Goal: Task Accomplishment & Management: Manage account settings

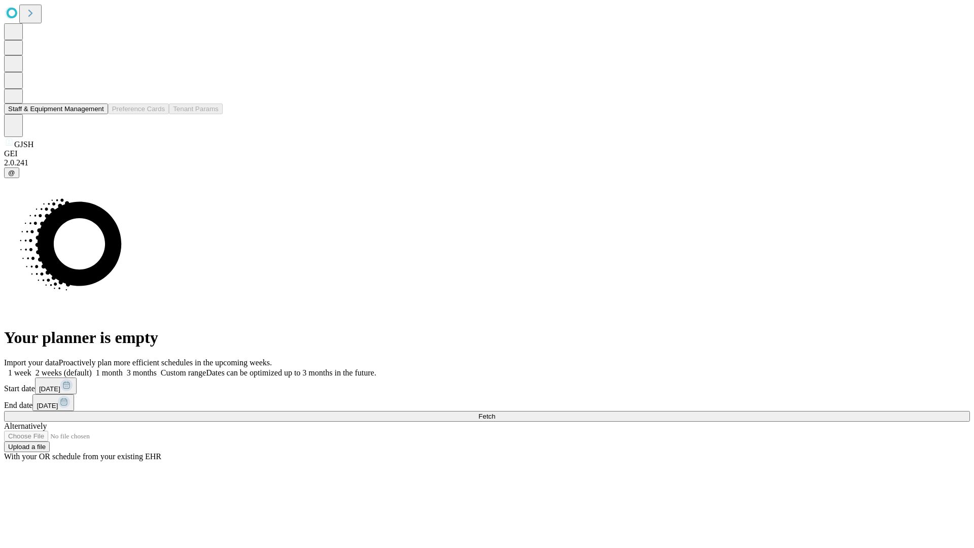
click at [97, 114] on button "Staff & Equipment Management" at bounding box center [56, 108] width 104 height 11
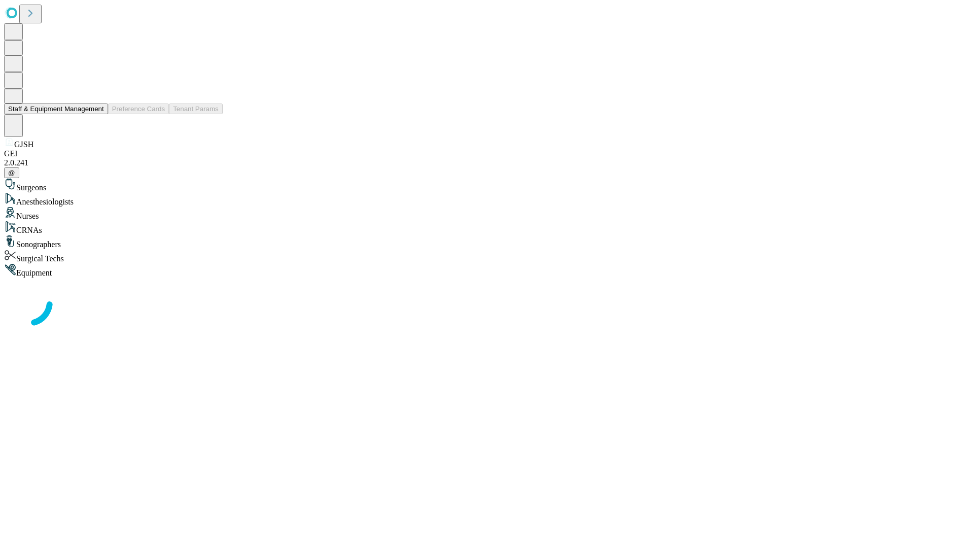
click at [97, 114] on button "Staff & Equipment Management" at bounding box center [56, 108] width 104 height 11
